Goal: Task Accomplishment & Management: Manage account settings

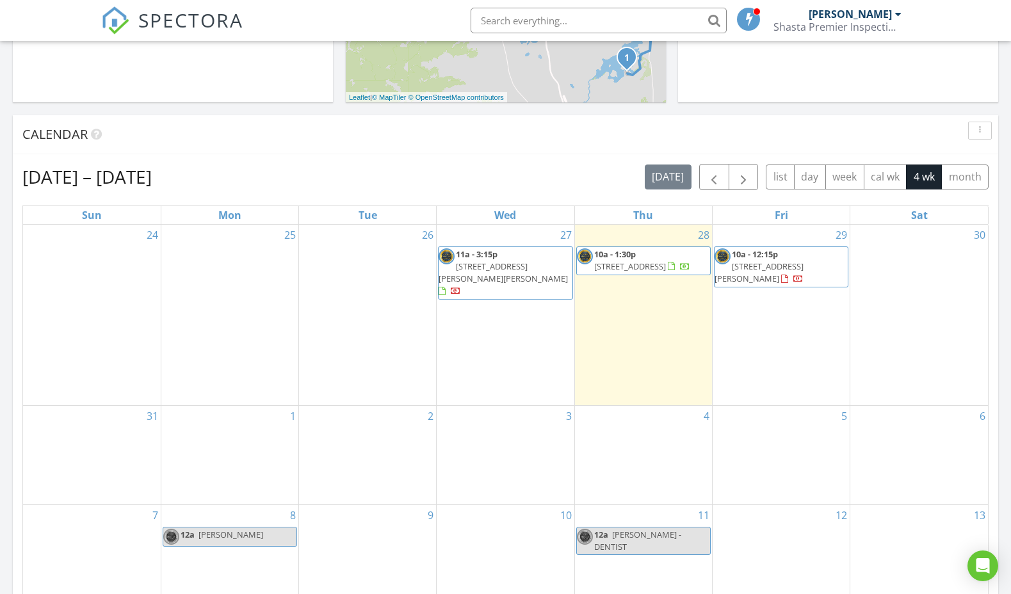
scroll to position [440, 0]
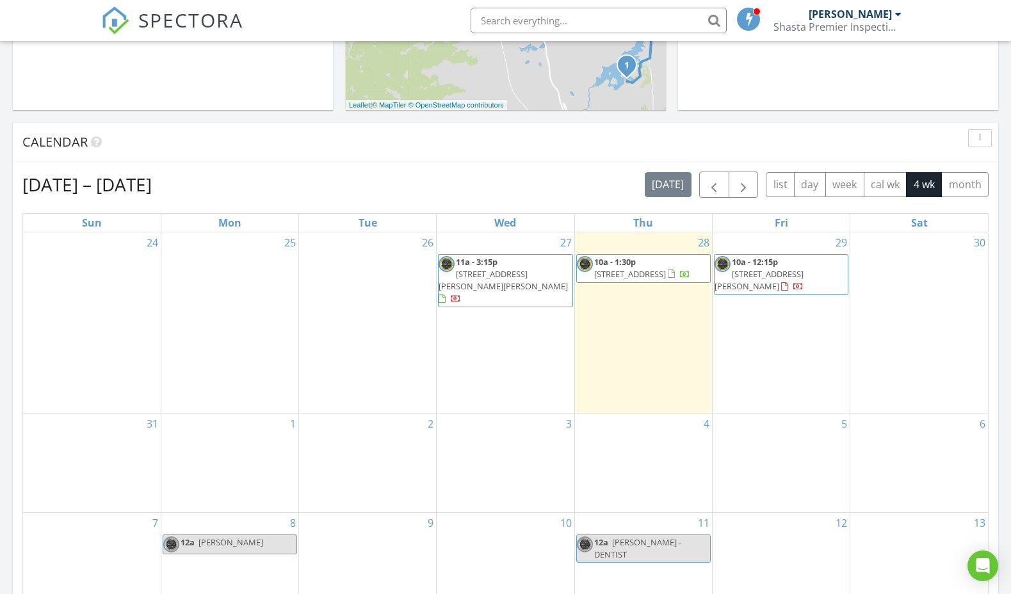
click at [510, 268] on span "12229 Scott River Rd, Fort Jones 96032" at bounding box center [503, 280] width 129 height 24
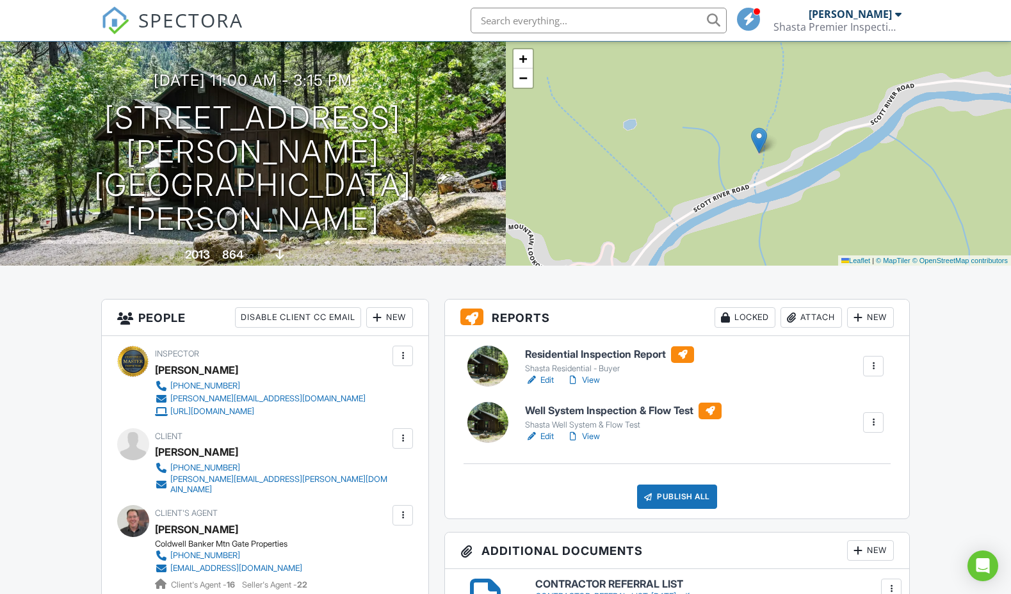
click at [550, 379] on link "Edit" at bounding box center [539, 380] width 29 height 13
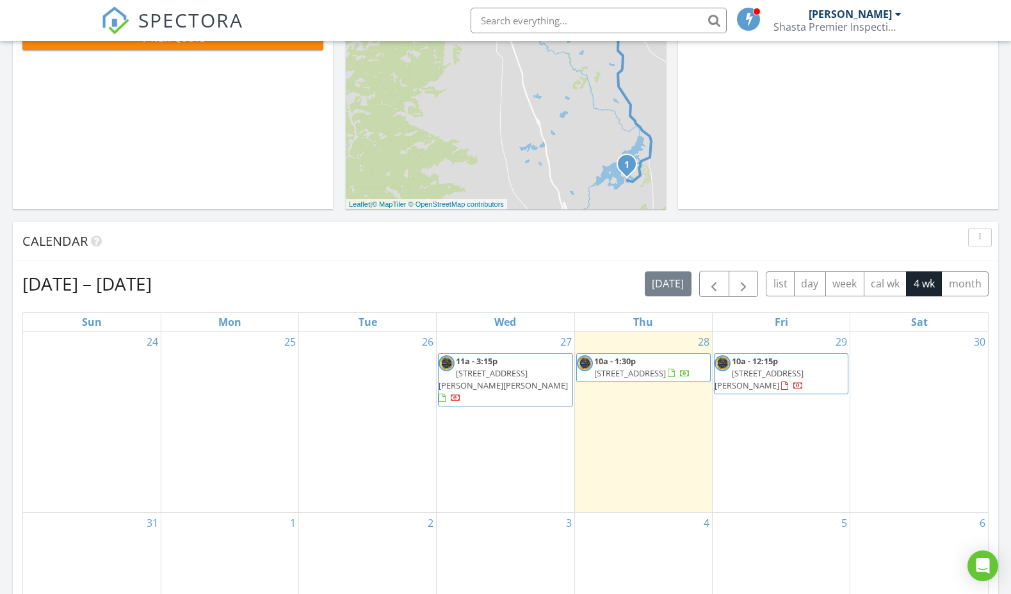
scroll to position [344, 0]
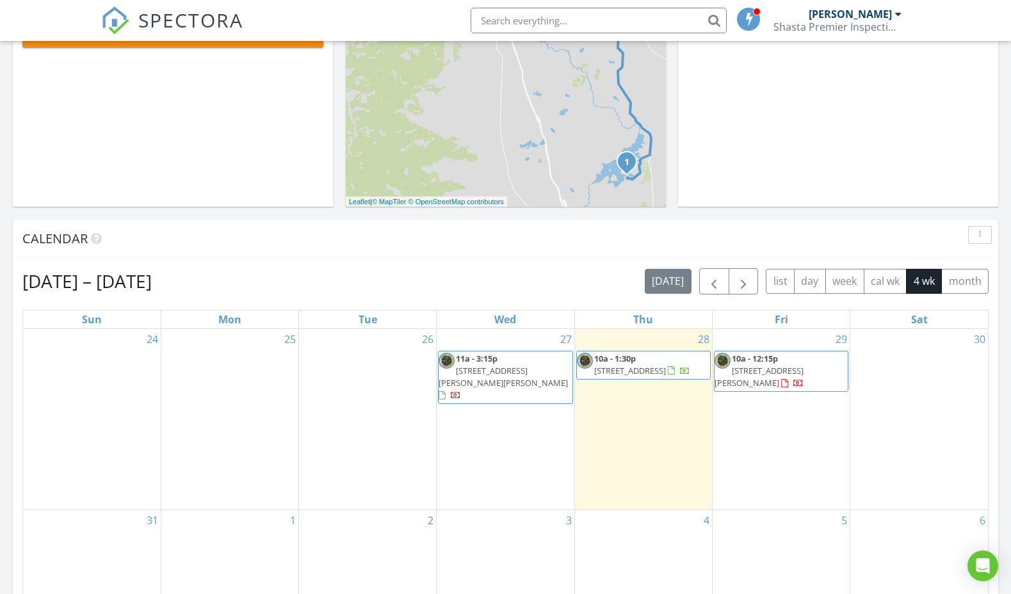
click at [508, 365] on span "[STREET_ADDRESS][PERSON_NAME][PERSON_NAME]" at bounding box center [503, 377] width 129 height 24
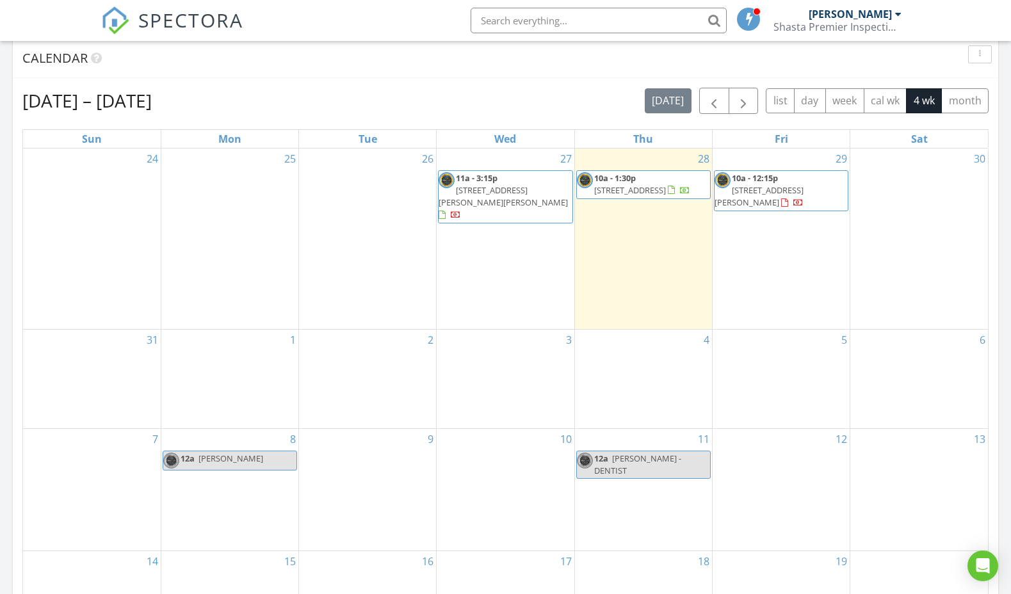
scroll to position [526, 0]
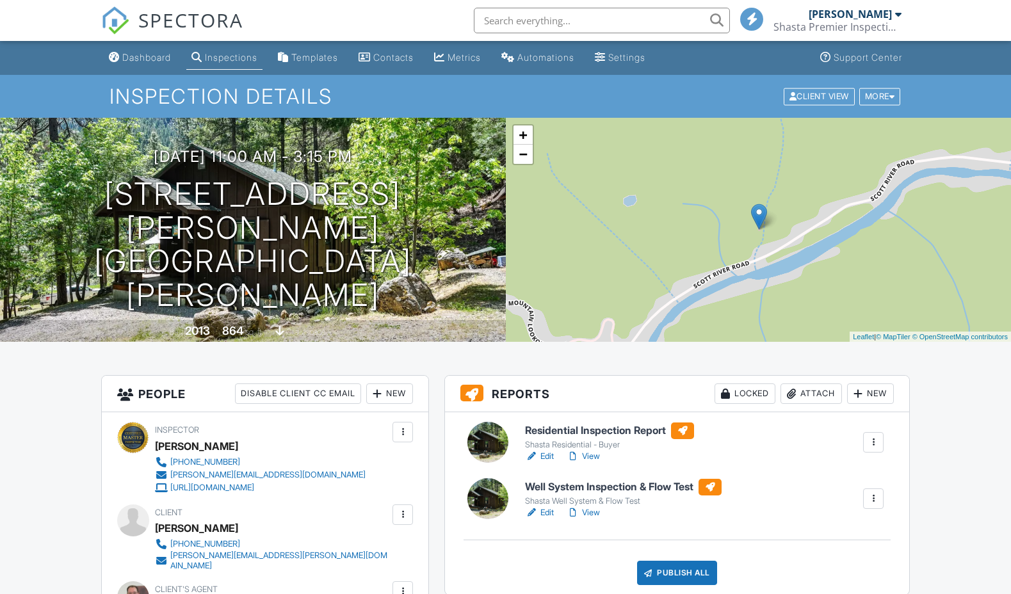
click at [549, 508] on link "Edit" at bounding box center [539, 512] width 29 height 13
